Goal: Browse casually

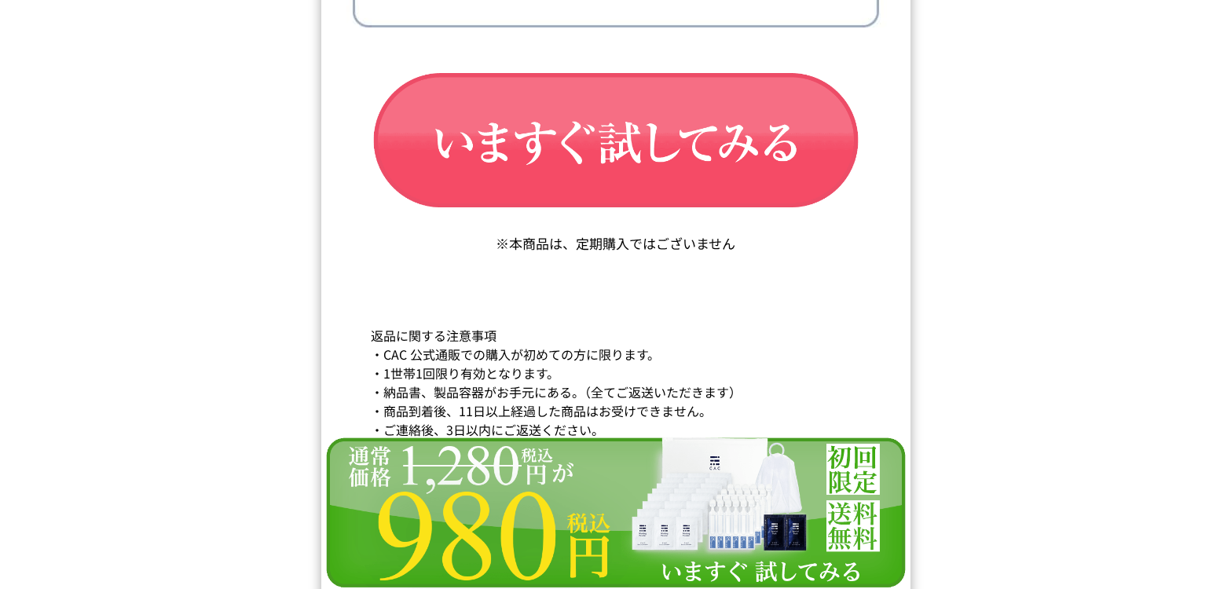
scroll to position [26725, 0]
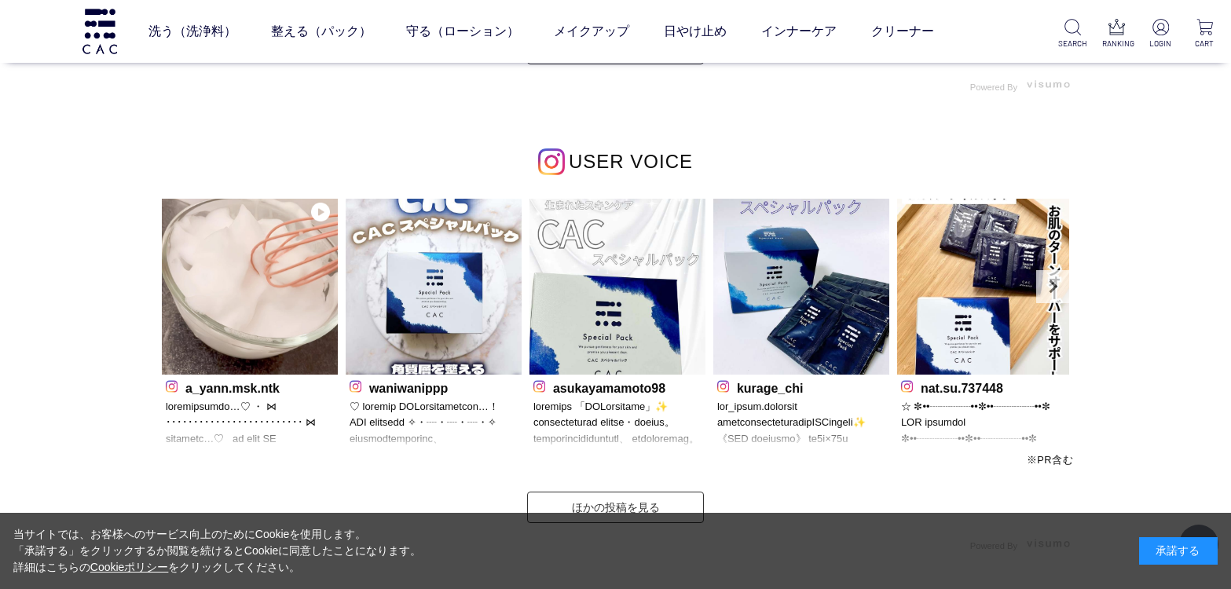
scroll to position [4790, 0]
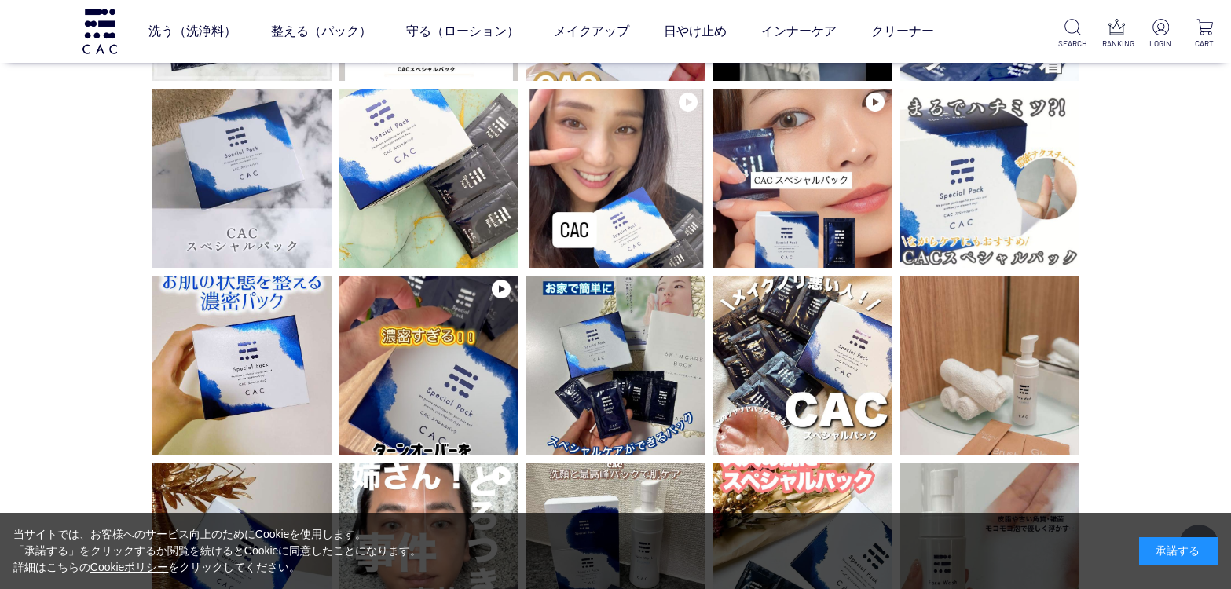
scroll to position [393, 0]
